Goal: Information Seeking & Learning: Learn about a topic

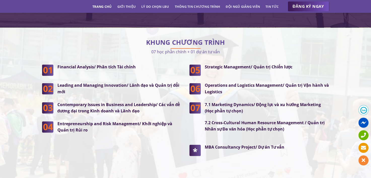
scroll to position [1286, 0]
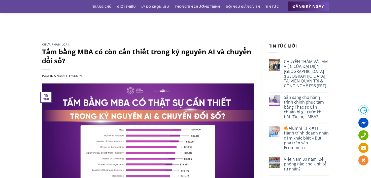
scroll to position [202, 0]
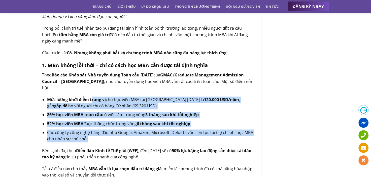
drag, startPoint x: 104, startPoint y: 94, endPoint x: 146, endPoint y: 130, distance: 55.8
click at [146, 130] on ul "Mức lương khởi điểm trung vị cho học viên MBA tại [GEOGRAPHIC_DATA] [DATE] là 1…" at bounding box center [148, 120] width 212 height 46
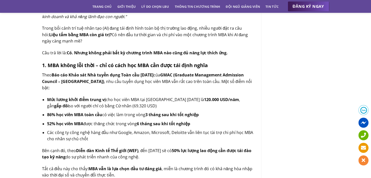
drag, startPoint x: 146, startPoint y: 130, endPoint x: 112, endPoint y: 144, distance: 36.9
click at [121, 148] on b "Diễn đàn Kinh tế Thế giới (WEF)" at bounding box center [107, 151] width 62 height 6
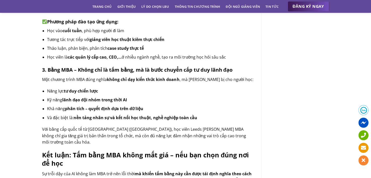
scroll to position [555, 0]
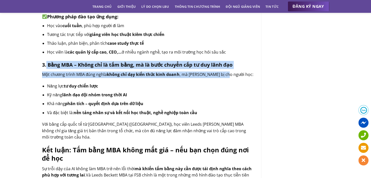
drag, startPoint x: 46, startPoint y: 56, endPoint x: 225, endPoint y: 71, distance: 179.8
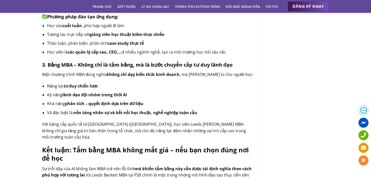
drag, startPoint x: 225, startPoint y: 71, endPoint x: 169, endPoint y: 76, distance: 55.7
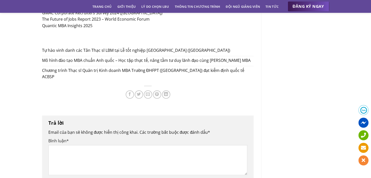
scroll to position [756, 0]
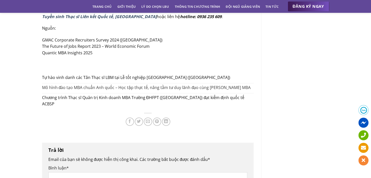
click at [80, 85] on span "Mô hình đào tạo MBA chuẩn Anh quốc – Học tập thực tế, nâng tầm tư duy lãnh đạo …" at bounding box center [146, 88] width 209 height 7
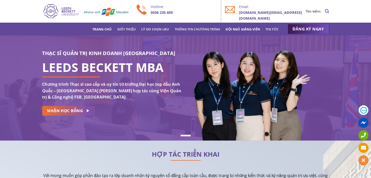
click at [249, 29] on link "Đội ngũ giảng viên" at bounding box center [243, 29] width 34 height 9
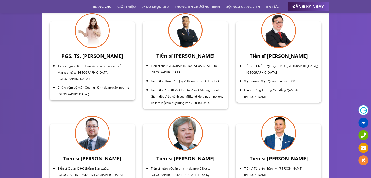
scroll to position [1719, 0]
